Goal: Transaction & Acquisition: Purchase product/service

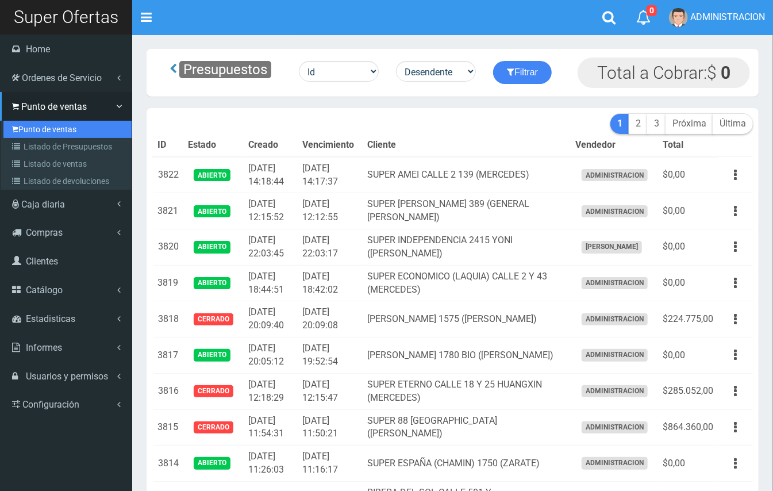
click at [31, 121] on link "Punto de ventas" at bounding box center [67, 129] width 128 height 17
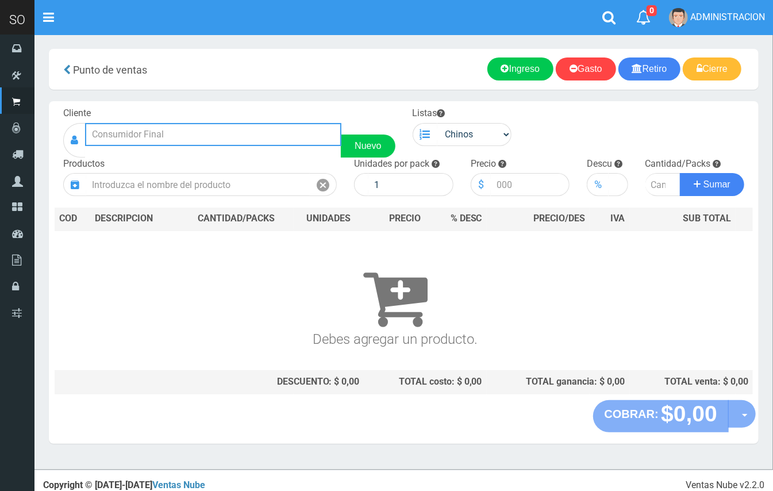
click at [233, 132] on input "text" at bounding box center [213, 134] width 256 height 23
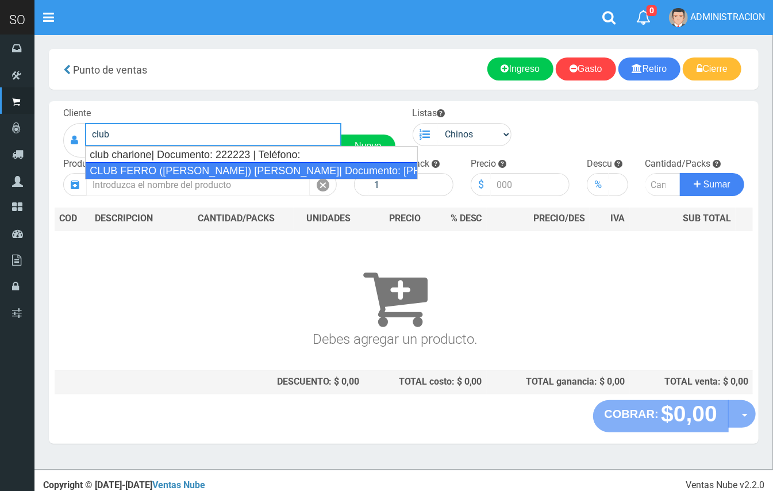
click at [241, 174] on div "CLUB FERRO (GUSTAVO) LUJAN| Documento: 0254613 | Teléfono:" at bounding box center [251, 170] width 332 height 17
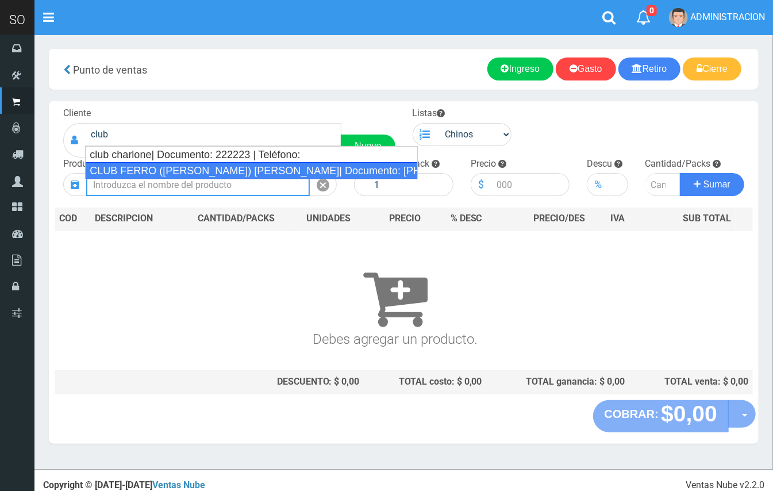
type input "CLUB FERRO (GUSTAVO) LUJAN| Documento: 0254613 | Teléfono:"
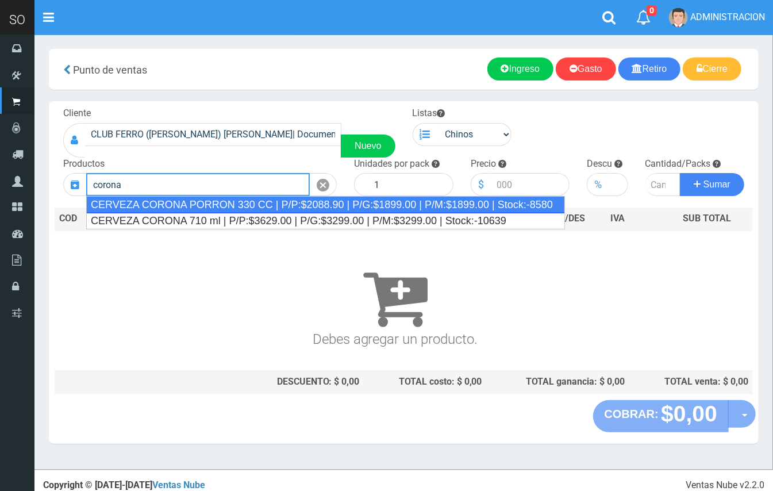
click at [296, 203] on div "CERVEZA CORONA PORRON 330 CC | P/P:$2088.90 | P/G:$1899.00 | P/M:$1899.00 | Sto…" at bounding box center [325, 204] width 479 height 17
type input "CERVEZA CORONA PORRON 330 CC | P/P:$2088.90 | P/G:$1899.00 | P/M:$1899.00 | Sto…"
type input "24"
type input "2088.90"
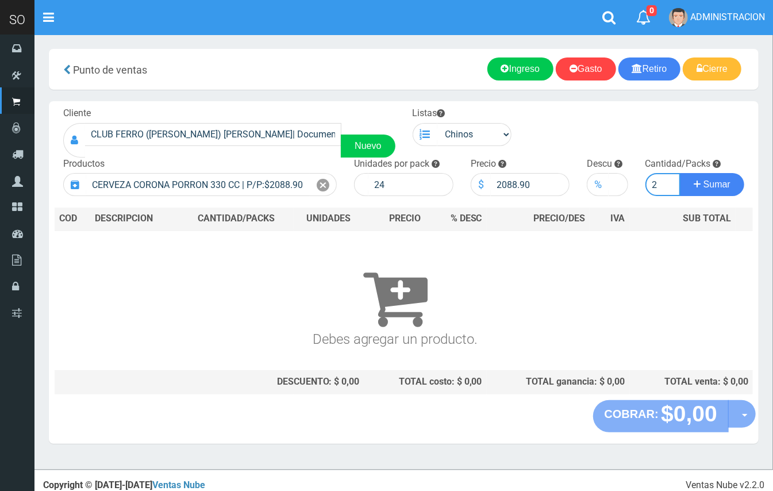
type input "2"
click at [680, 173] on button "Sumar" at bounding box center [712, 184] width 64 height 23
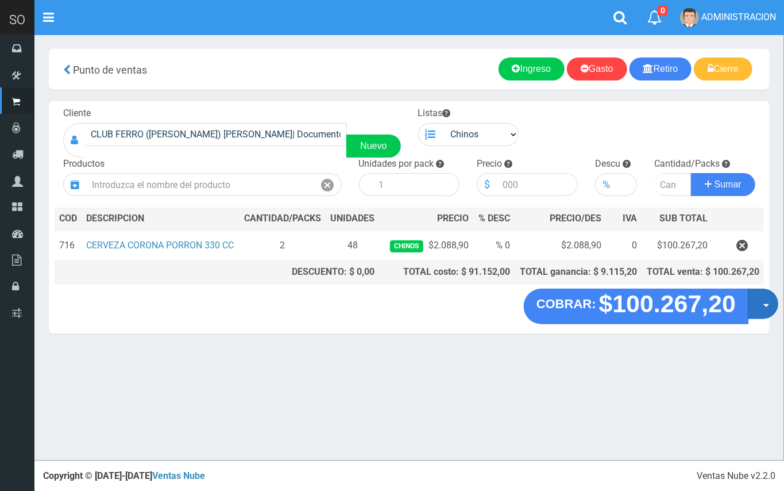
click at [762, 306] on button "Opciones" at bounding box center [763, 303] width 30 height 30
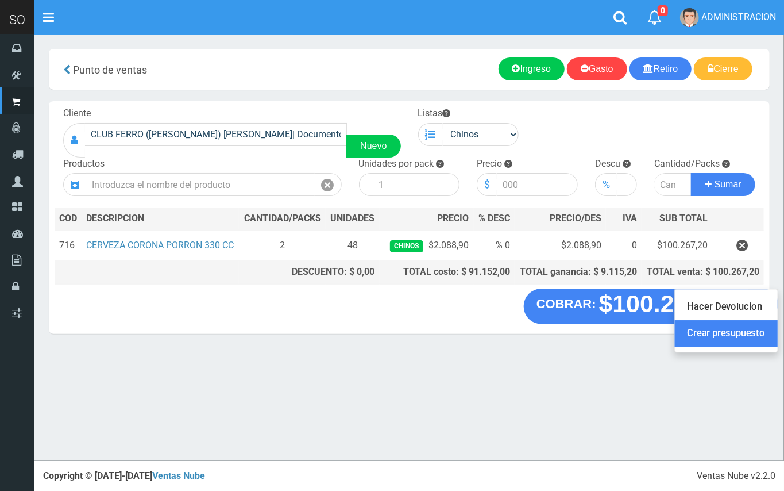
click at [746, 339] on link "Crear presupuesto" at bounding box center [726, 334] width 103 height 26
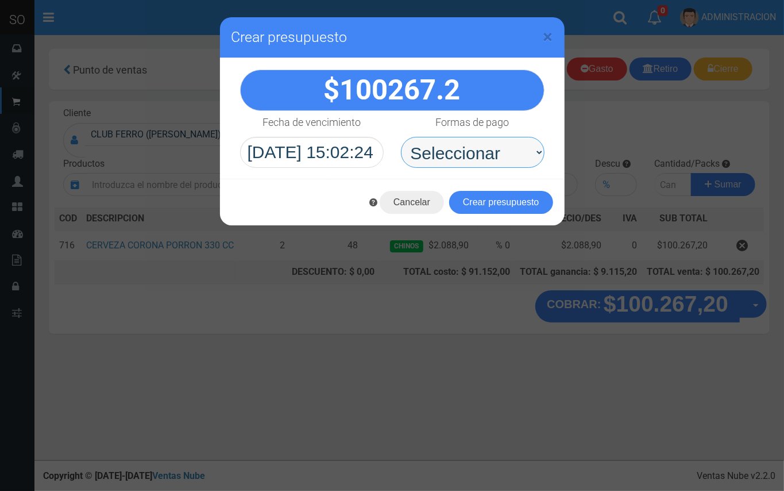
drag, startPoint x: 537, startPoint y: 156, endPoint x: 513, endPoint y: 152, distance: 24.0
click at [515, 142] on select "Seleccionar Efectivo Tarjeta de Crédito Depósito Débito" at bounding box center [473, 152] width 144 height 31
select select "Efectivo"
click at [401, 137] on select "Seleccionar Efectivo Tarjeta de Crédito Depósito Débito" at bounding box center [473, 152] width 144 height 31
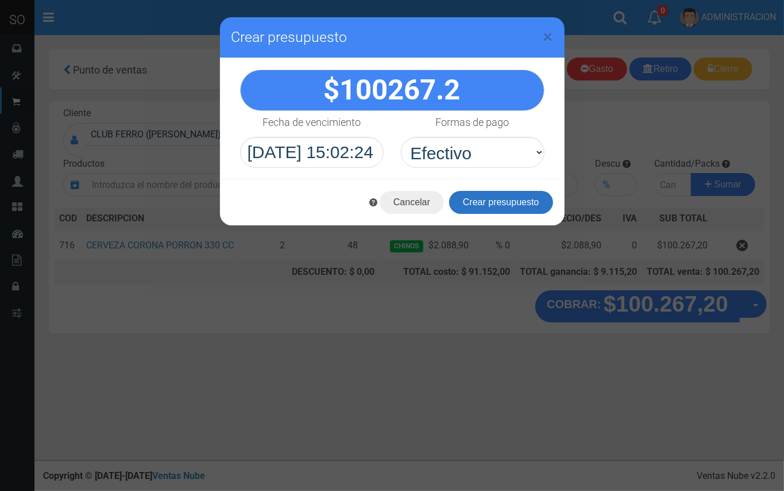
click at [509, 198] on button "Crear presupuesto" at bounding box center [501, 202] width 104 height 23
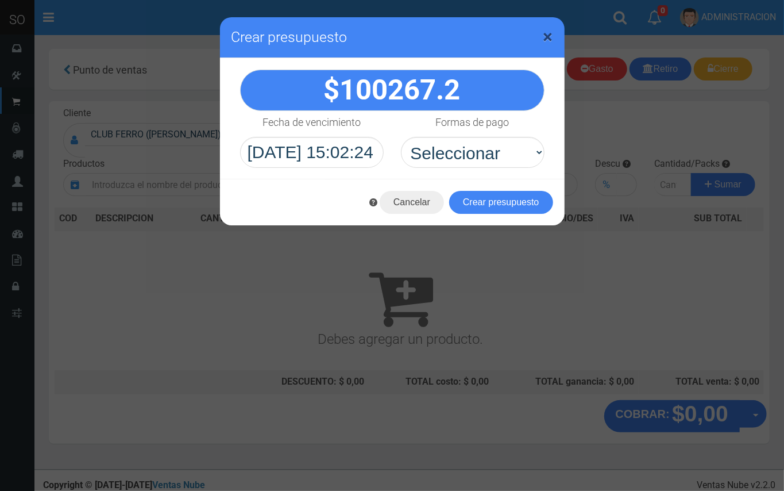
click at [545, 36] on span "×" at bounding box center [549, 37] width 10 height 22
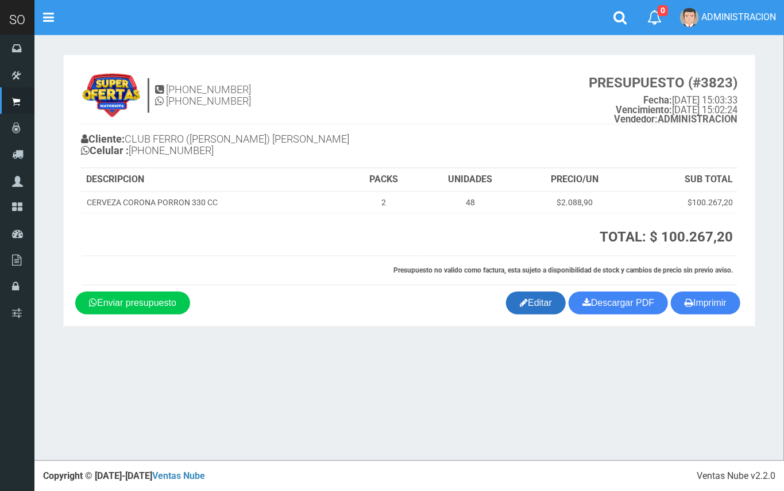
click at [533, 305] on link "Editar" at bounding box center [536, 302] width 60 height 23
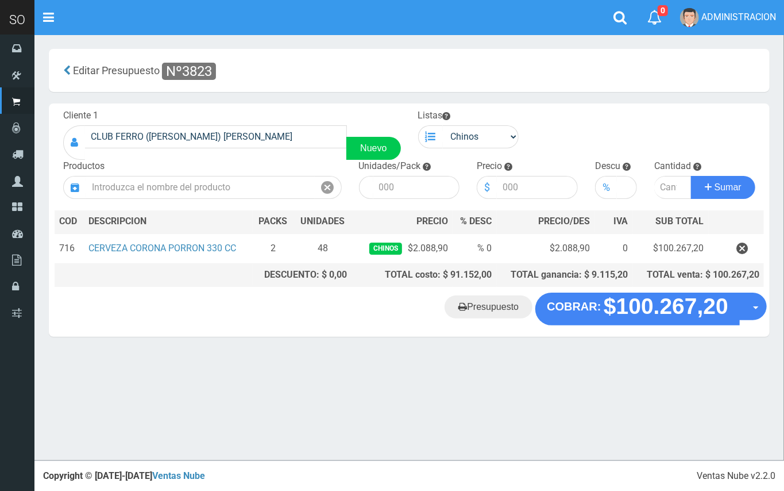
click at [748, 246] on button "button" at bounding box center [742, 248] width 34 height 20
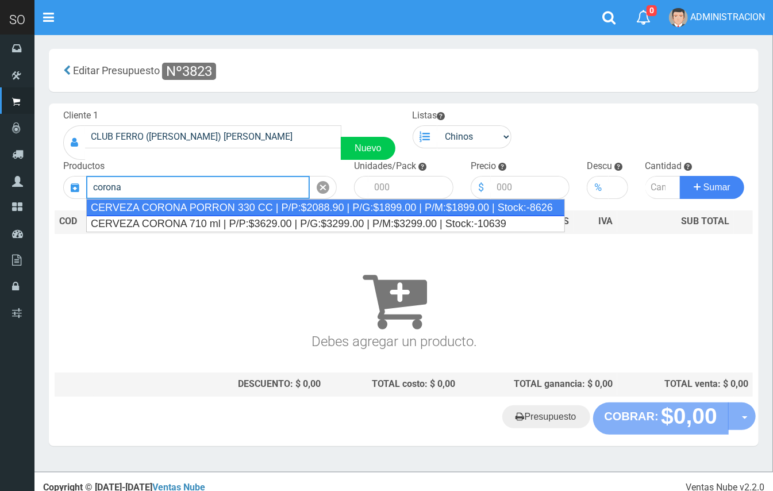
click at [244, 199] on div "CERVEZA CORONA PORRON 330 CC | P/P:$2088.90 | P/G:$1899.00 | P/M:$1899.00 | Sto…" at bounding box center [325, 207] width 479 height 17
type input "CERVEZA CORONA PORRON 330 CC | P/P:$2088.90 | P/G:$1899.00 | P/M:$1899.00 | Sto…"
type input "24"
type input "2088.90"
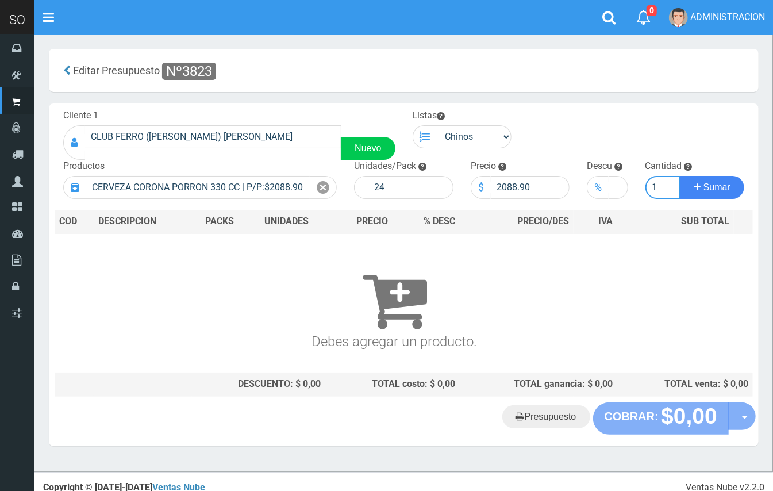
type input "1"
click at [680, 176] on button "Sumar" at bounding box center [712, 187] width 64 height 23
